Goal: Find specific page/section: Find specific page/section

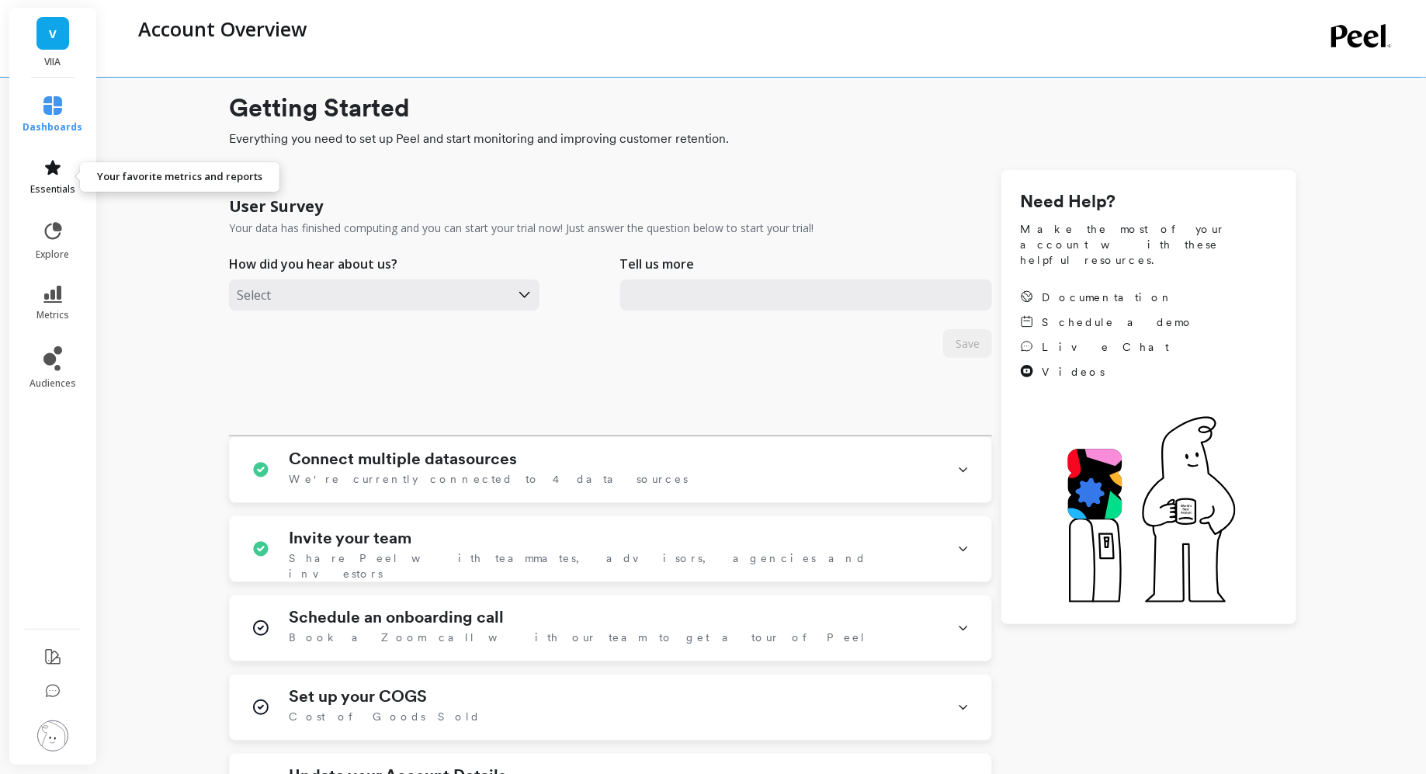
click at [57, 182] on link "essentials" at bounding box center [53, 176] width 60 height 37
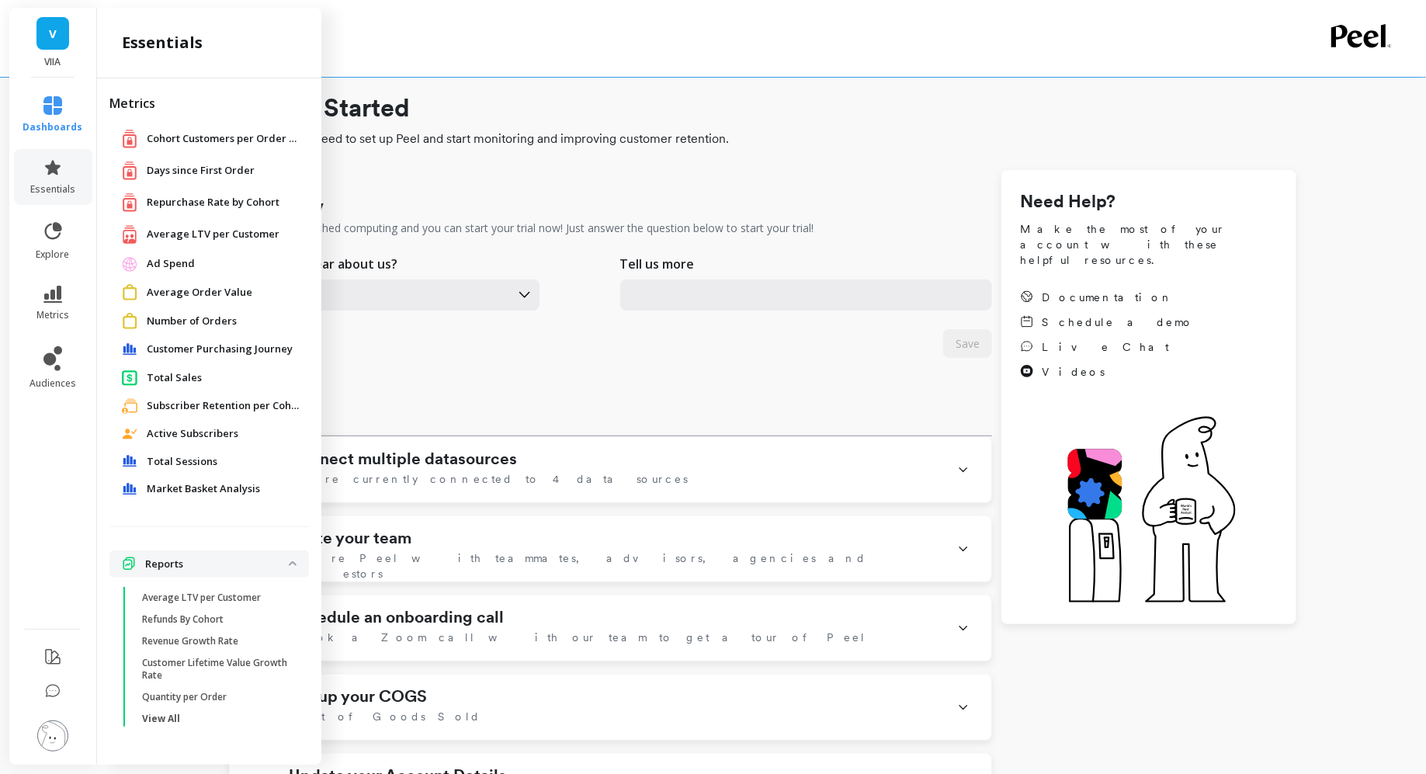
scroll to position [4, 0]
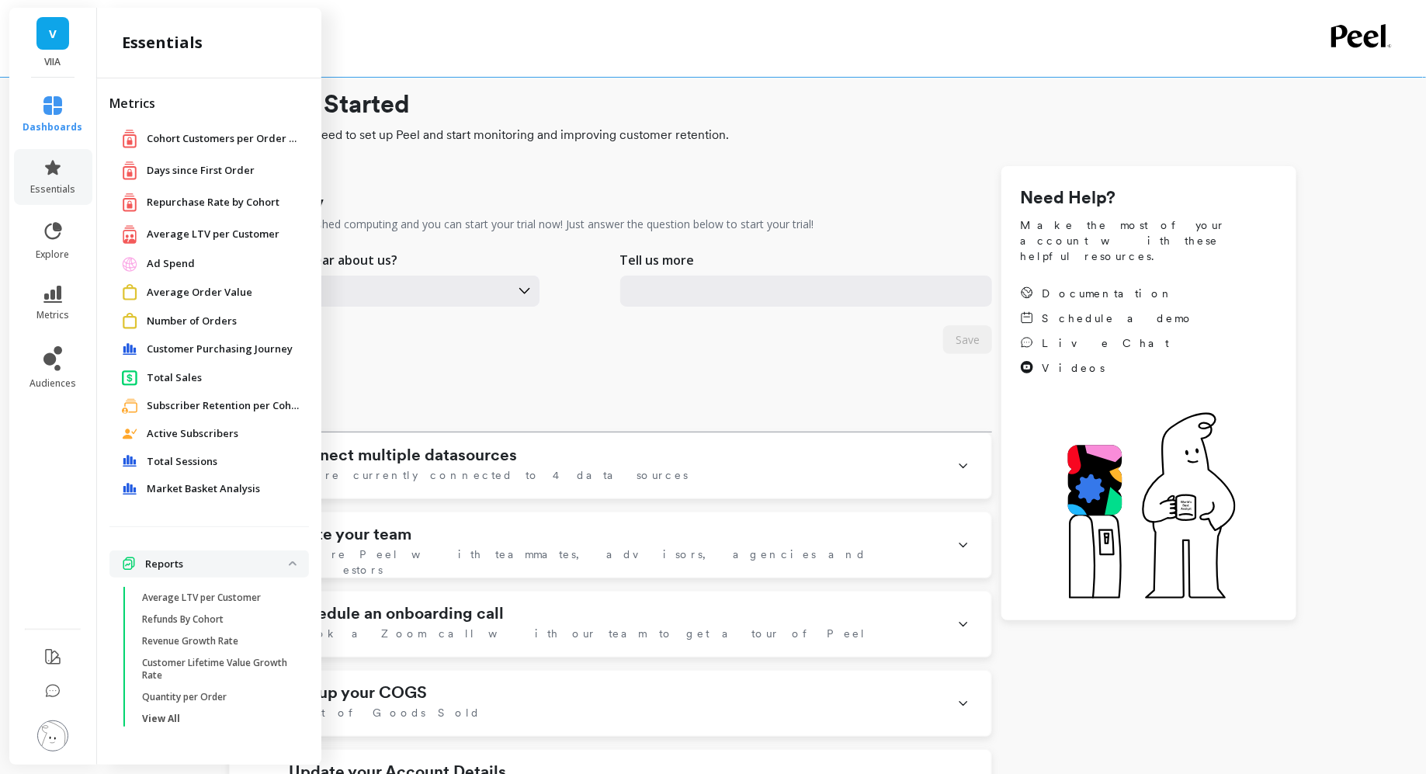
click at [193, 352] on span "Customer Purchasing Journey" at bounding box center [220, 349] width 146 height 16
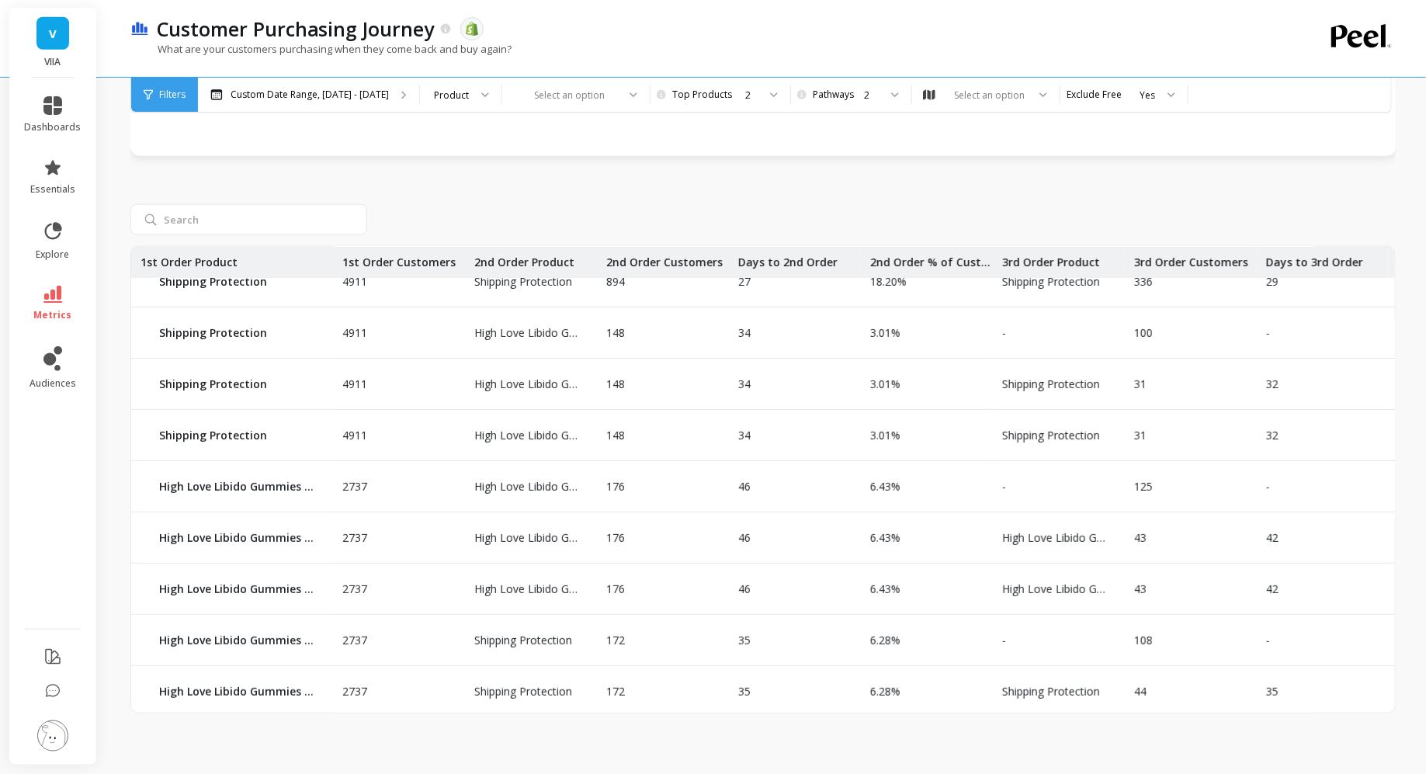
scroll to position [200, 0]
